Goal: Find specific page/section: Find specific page/section

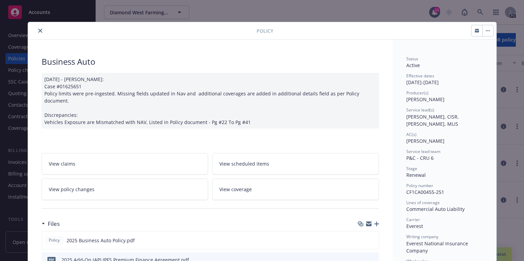
click at [39, 29] on icon "close" at bounding box center [40, 31] width 4 height 4
